Goal: Communication & Community: Connect with others

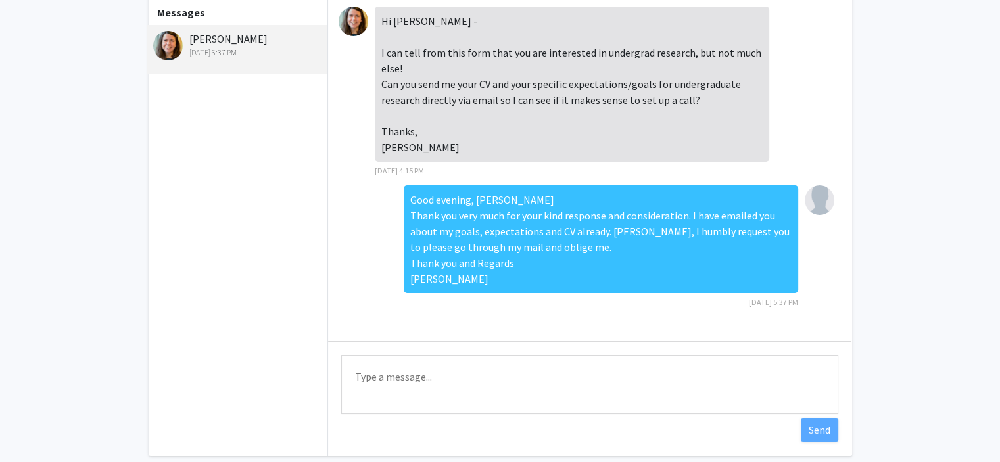
scroll to position [72, 0]
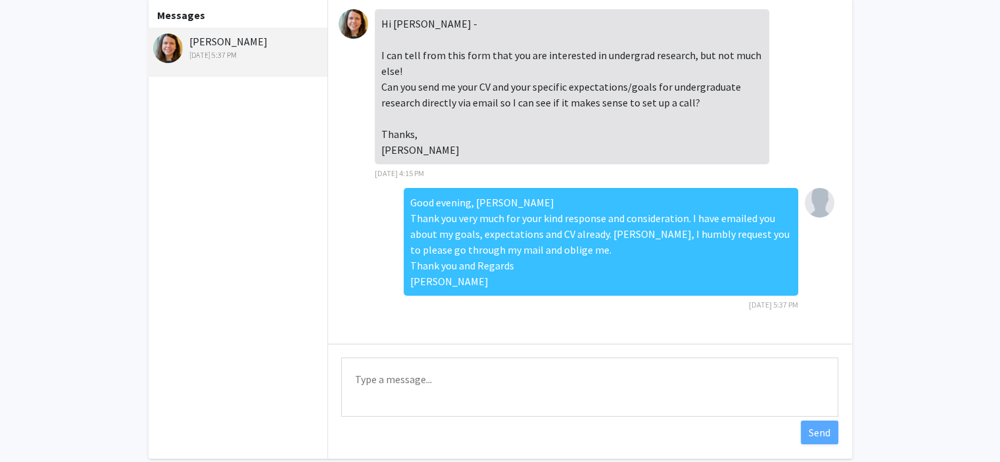
click at [268, 124] on div "Messages Sarah Amend Oct 14, 2025 5:37 PM" at bounding box center [237, 229] width 181 height 460
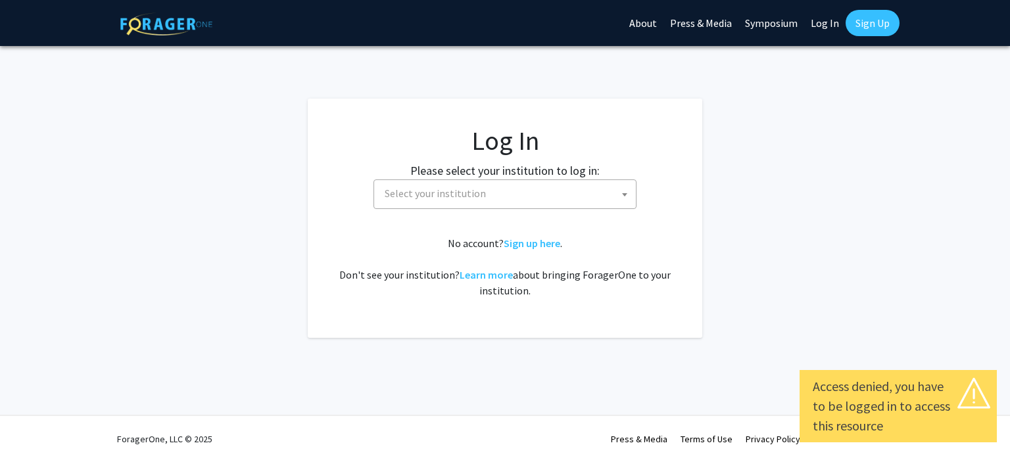
click at [612, 208] on span "Select your institution" at bounding box center [504, 194] width 263 height 30
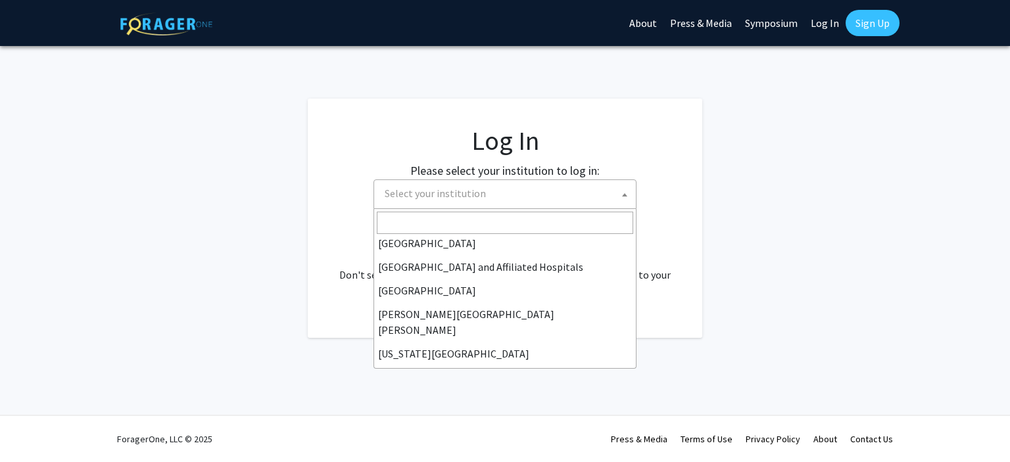
scroll to position [203, 0]
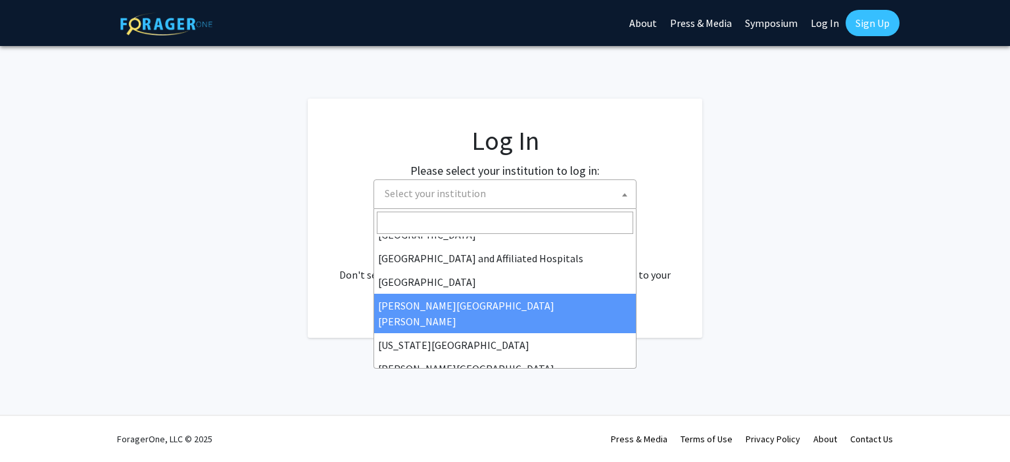
select select "1"
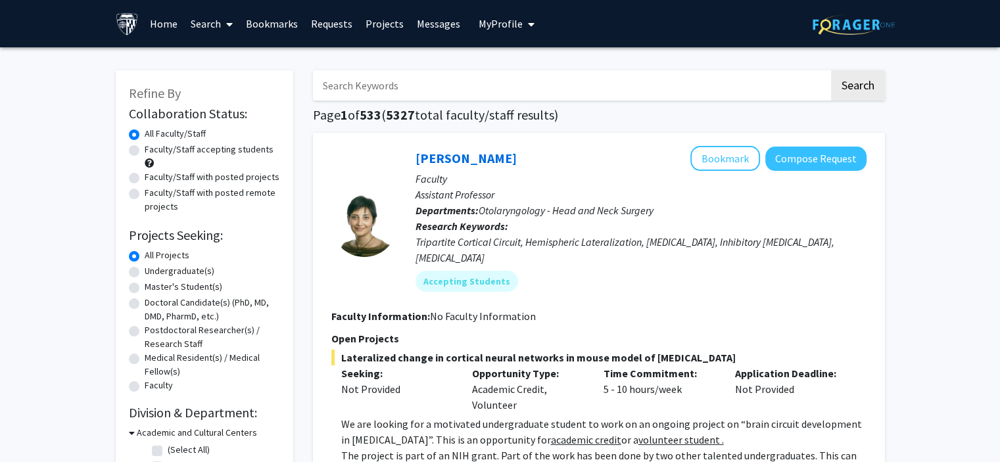
click at [427, 18] on link "Messages" at bounding box center [438, 24] width 57 height 46
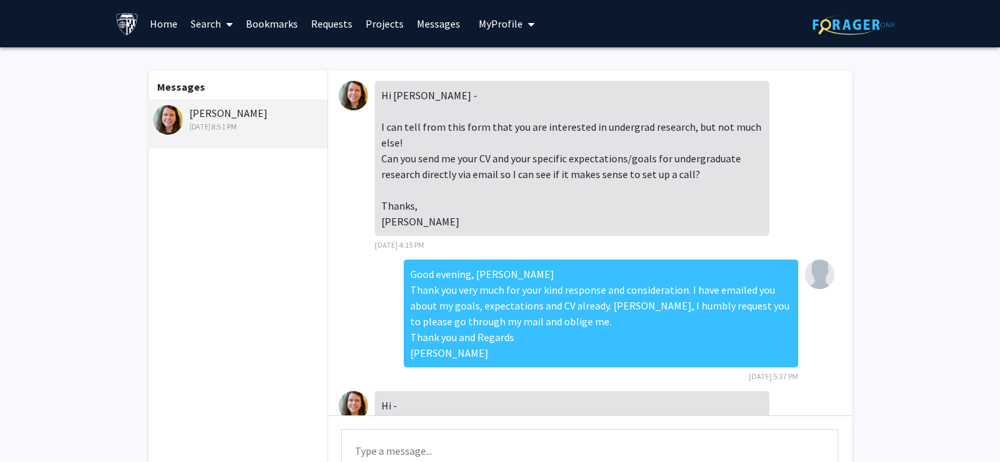
scroll to position [202, 0]
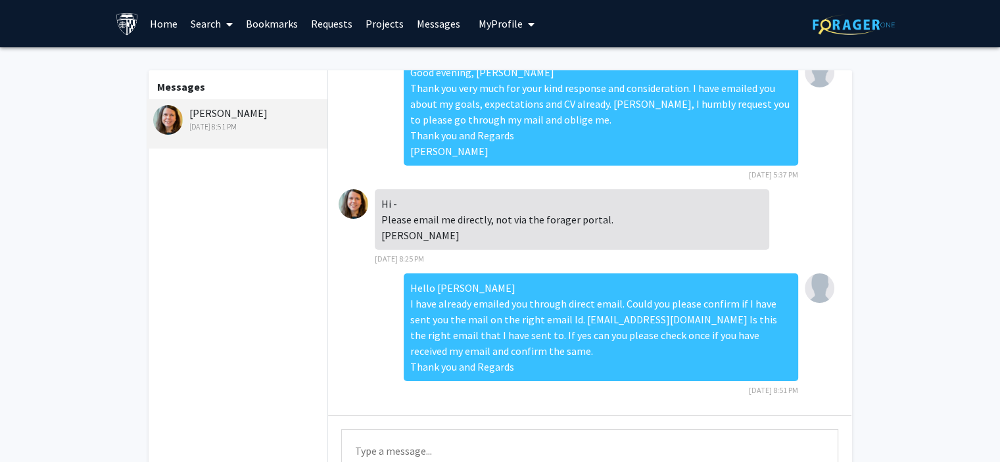
drag, startPoint x: 835, startPoint y: 260, endPoint x: 834, endPoint y: 268, distance: 8.0
click at [834, 268] on div "Hi Vaishnavi - I can tell from this form that you are interested in undergrad r…" at bounding box center [589, 242] width 523 height 345
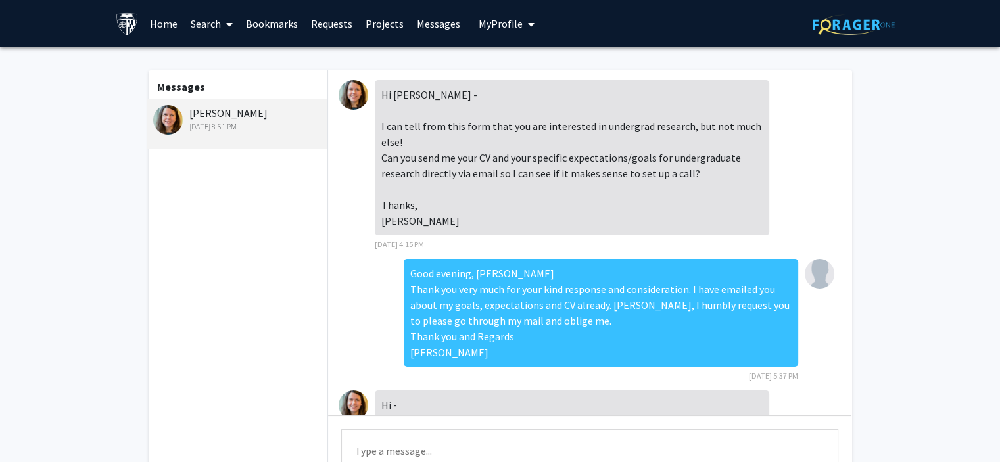
scroll to position [0, 0]
click at [531, 28] on button "My Profile" at bounding box center [507, 23] width 64 height 47
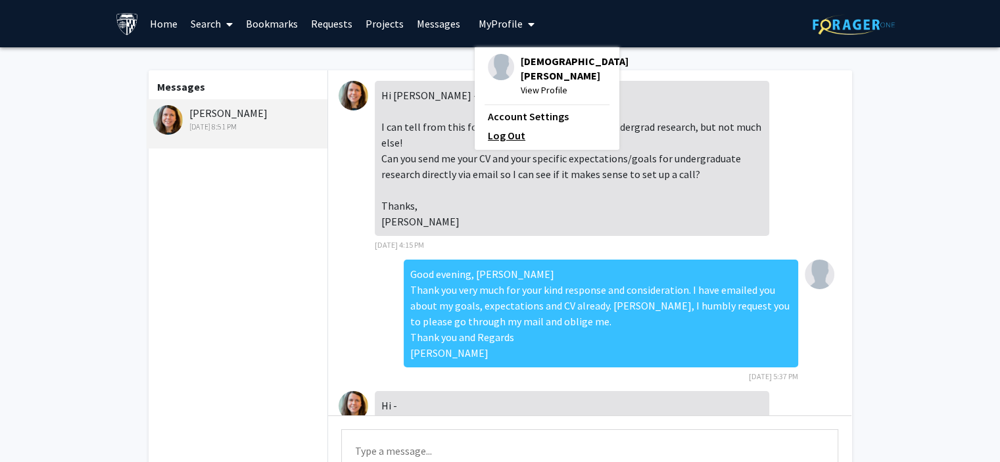
click at [508, 128] on link "Log Out" at bounding box center [547, 136] width 118 height 16
